Goal: Information Seeking & Learning: Learn about a topic

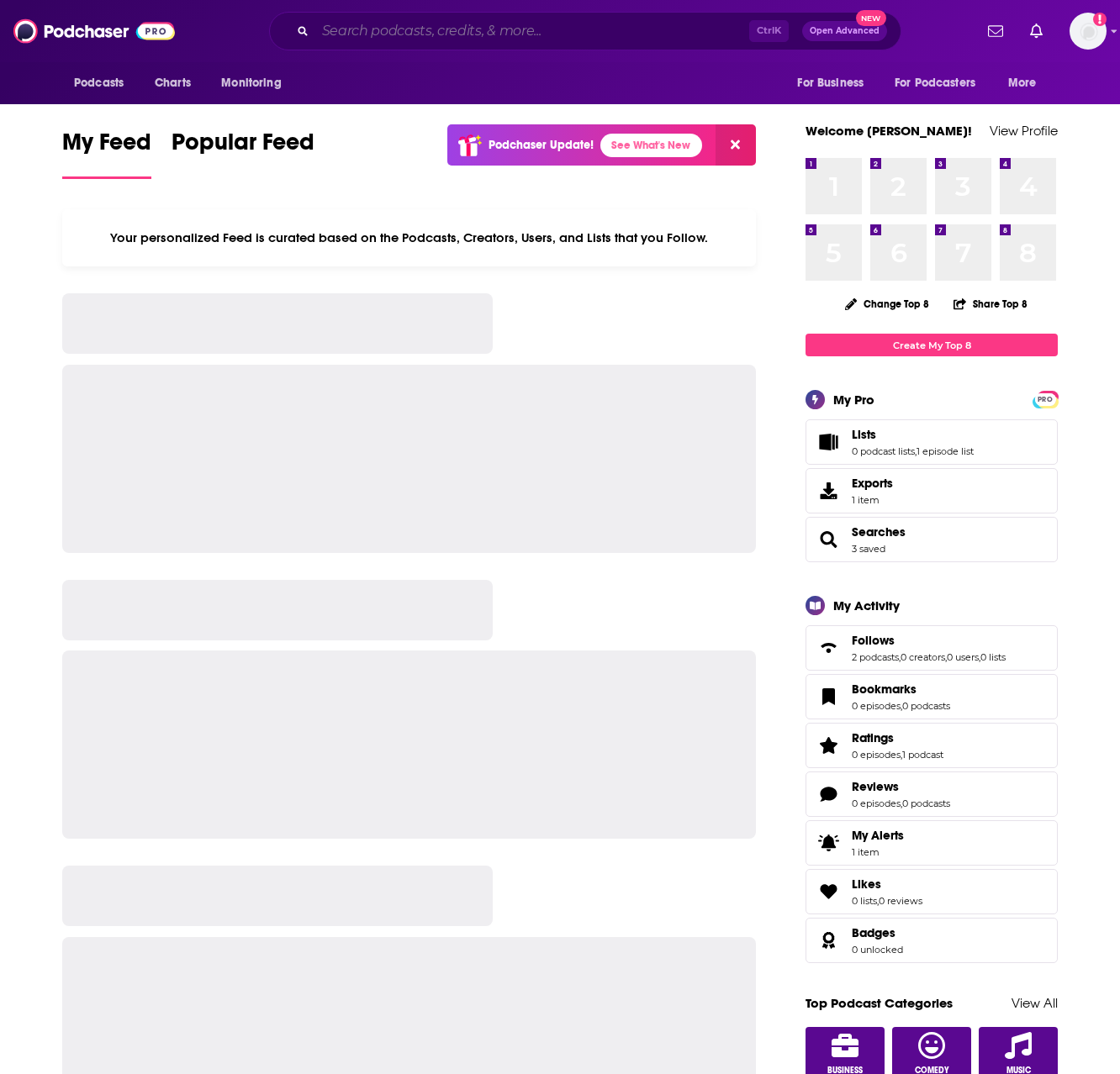
click at [421, 28] on input "Search podcasts, credits, & more..." at bounding box center [532, 31] width 434 height 27
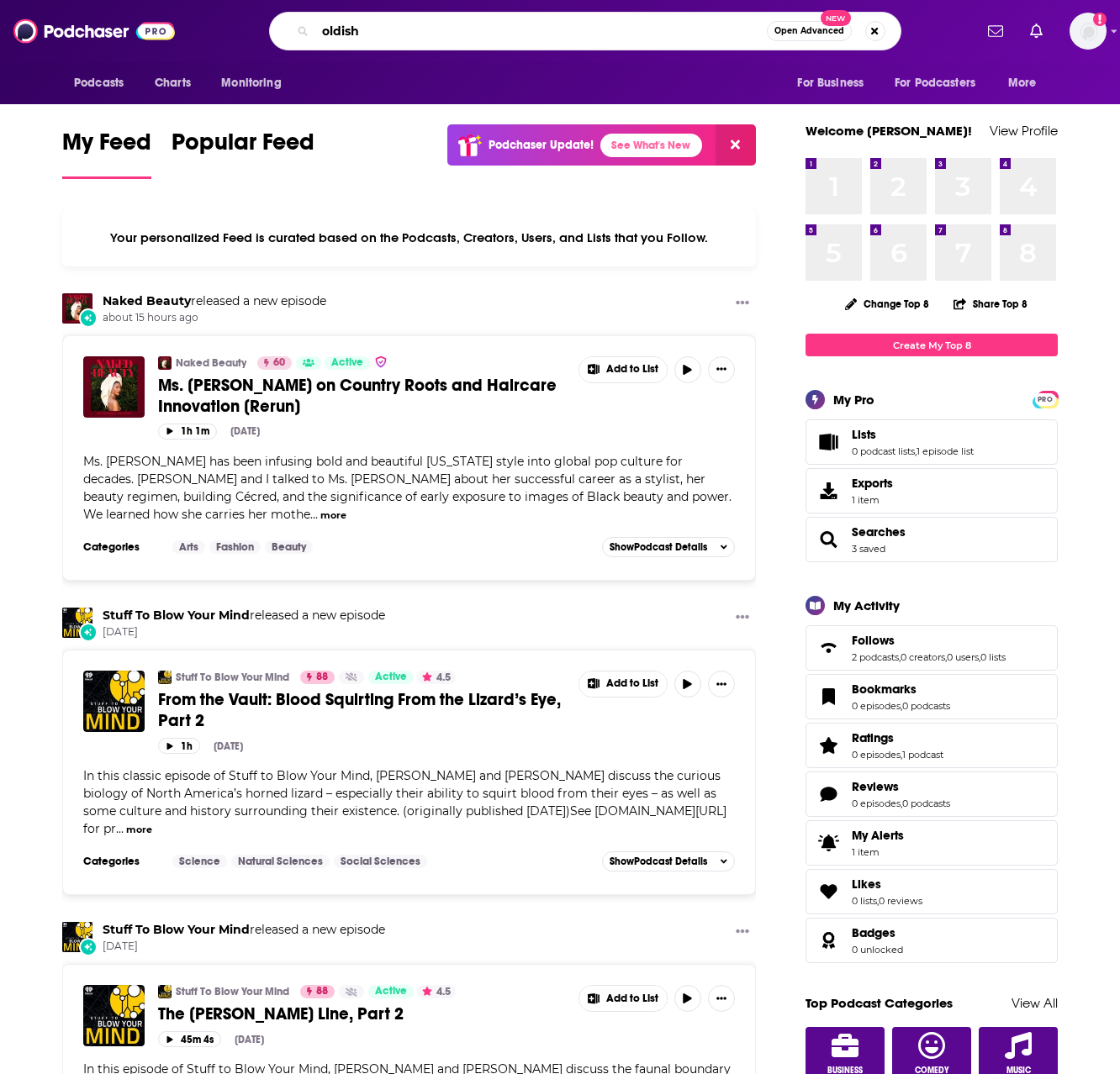
type input "oldish"
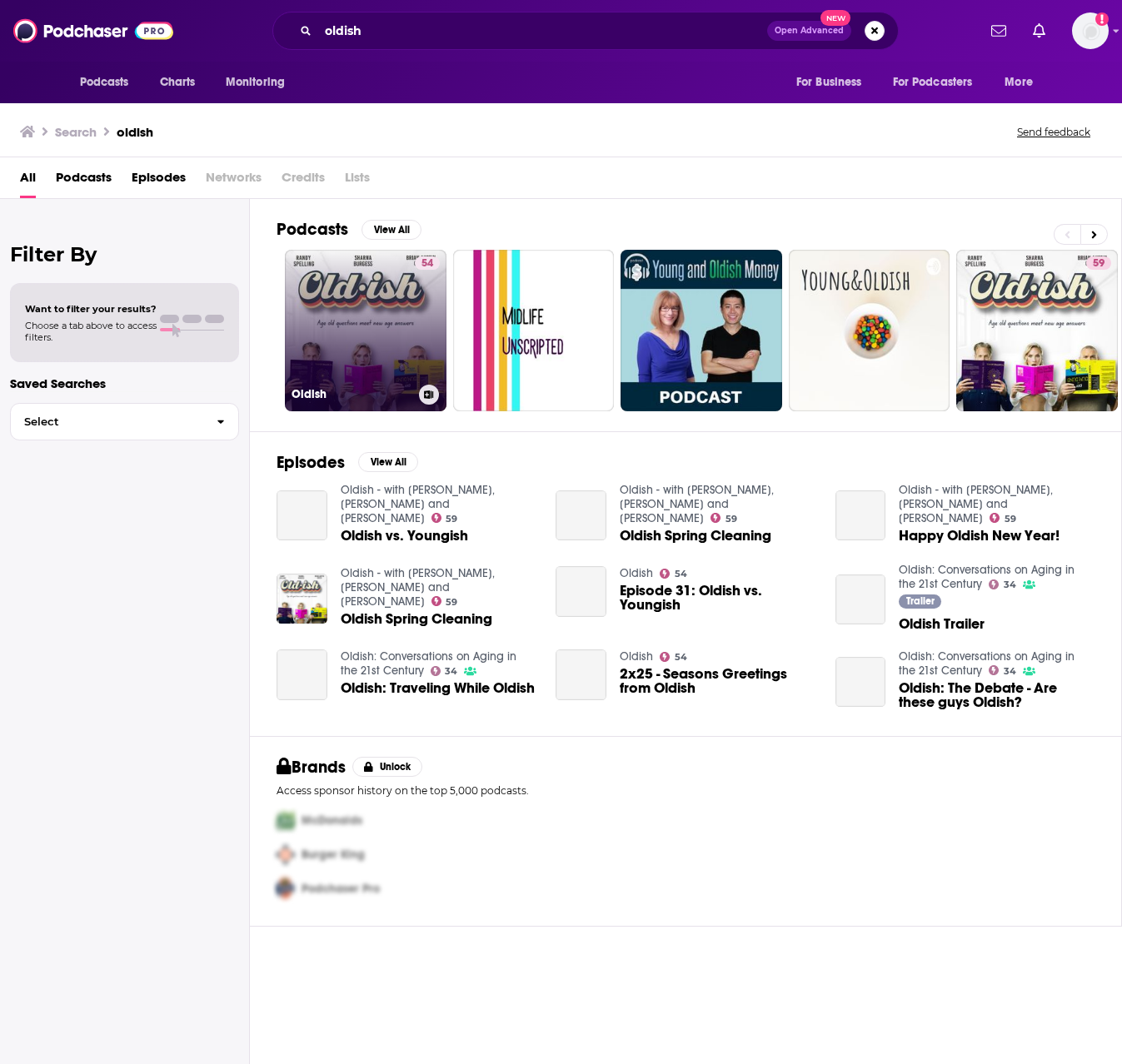
click at [394, 304] on link "54 Oldish" at bounding box center [364, 330] width 161 height 161
